Goal: Task Accomplishment & Management: Use online tool/utility

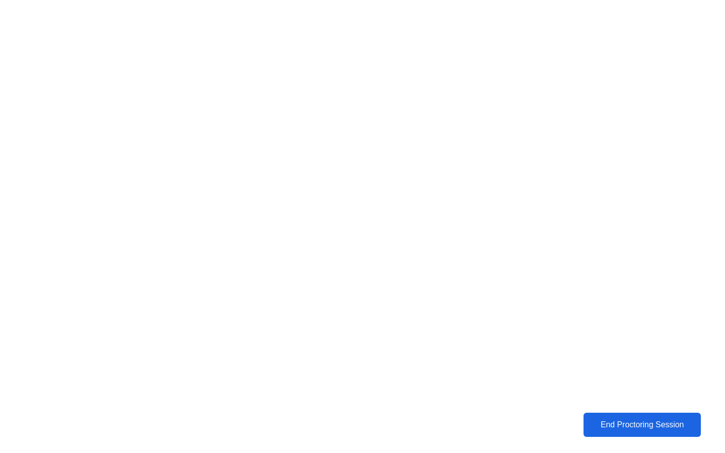
click at [652, 421] on div "End Proctoring Session" at bounding box center [642, 424] width 112 height 9
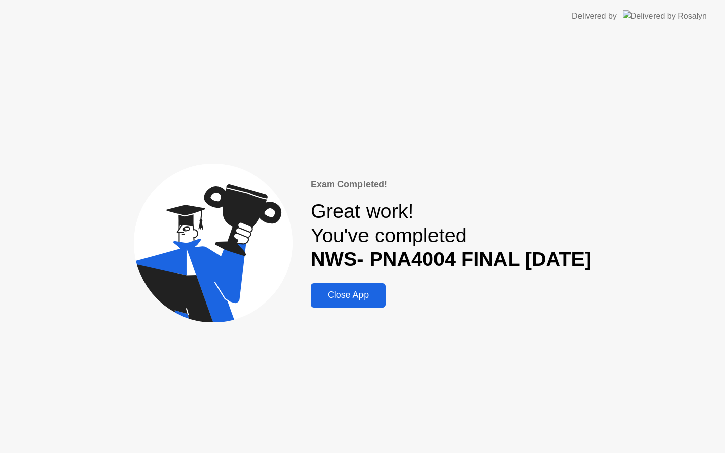
click at [361, 295] on div "Close App" at bounding box center [347, 295] width 69 height 11
